Goal: Information Seeking & Learning: Learn about a topic

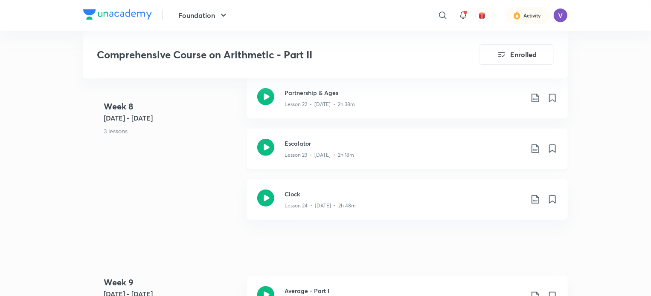
drag, startPoint x: 0, startPoint y: 0, endPoint x: 337, endPoint y: 149, distance: 368.6
click at [337, 149] on div "Lesson 23 • Jun 26 • 2h 18m" at bounding box center [403, 153] width 239 height 11
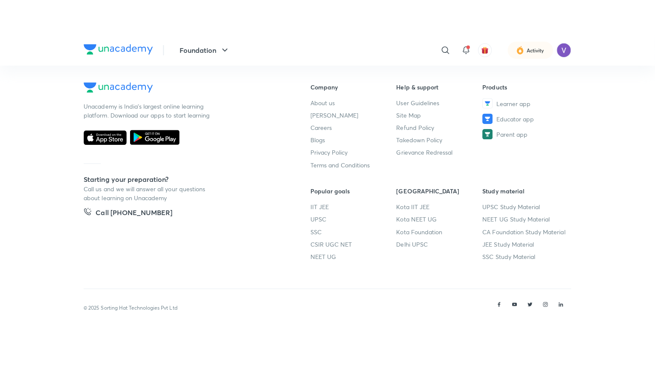
scroll to position [451, 0]
